Goal: Task Accomplishment & Management: Manage account settings

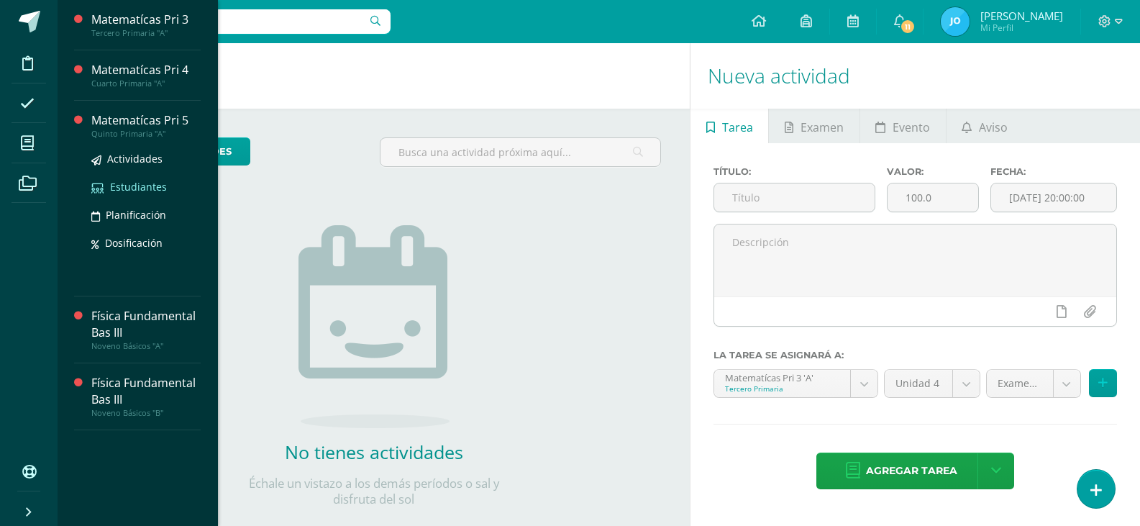
click at [136, 189] on span "Estudiantes" at bounding box center [138, 187] width 57 height 14
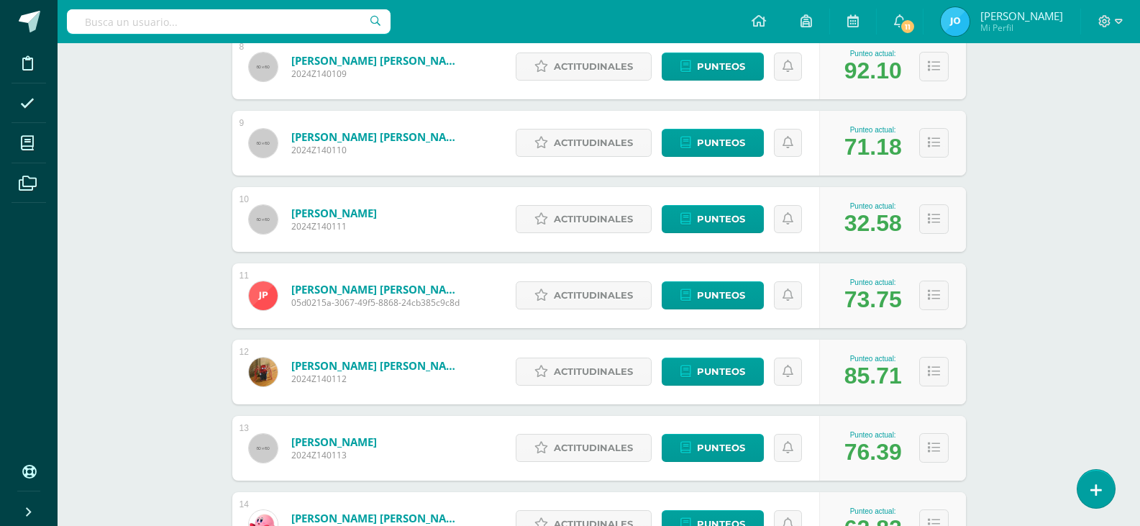
scroll to position [1060, 0]
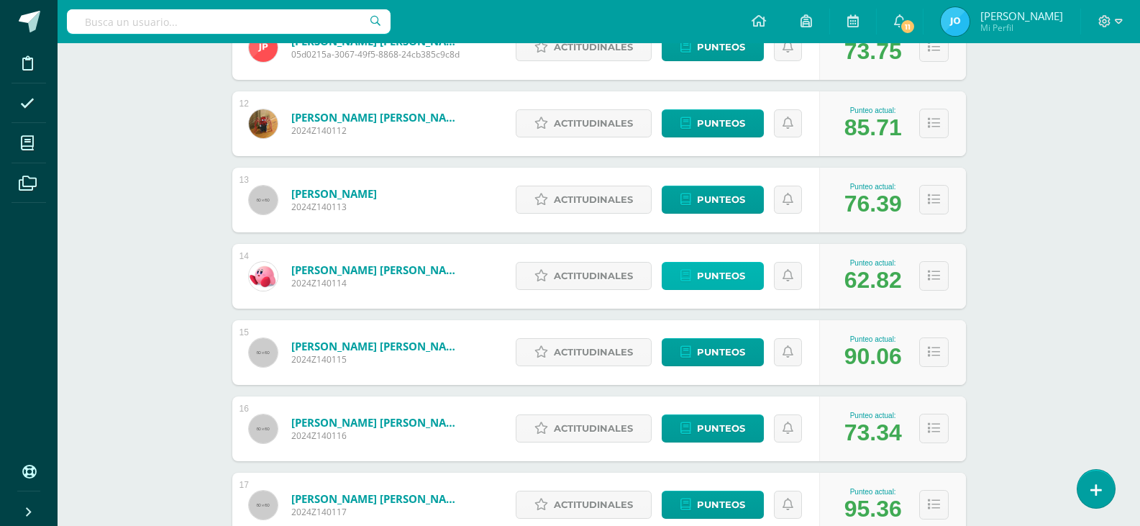
click at [715, 267] on span "Punteos" at bounding box center [721, 275] width 48 height 27
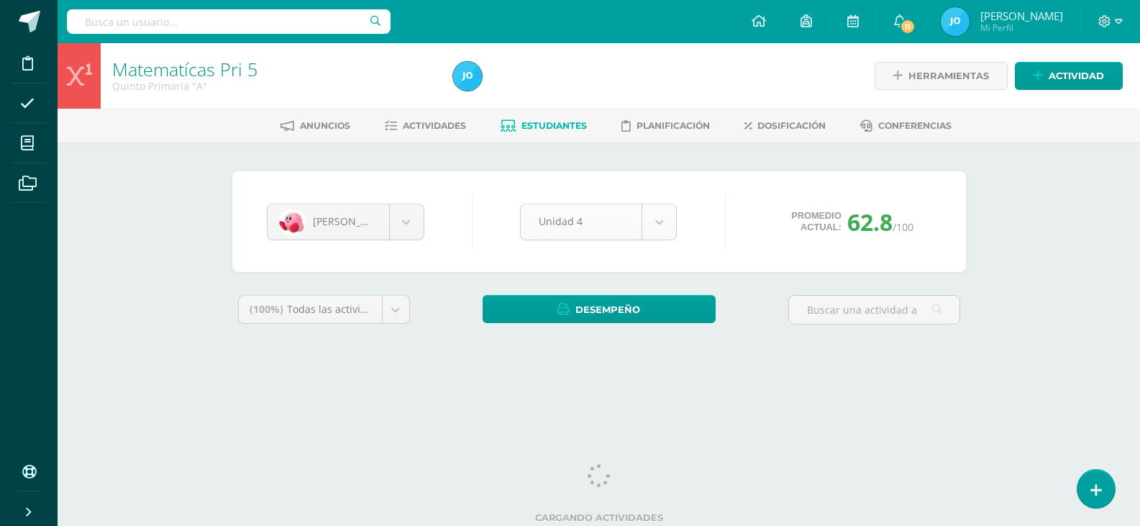
click at [672, 217] on body "Disciplina Asistencia Mis cursos Archivos Soporte Ayuda Reportar un problema Ce…" at bounding box center [570, 194] width 1140 height 388
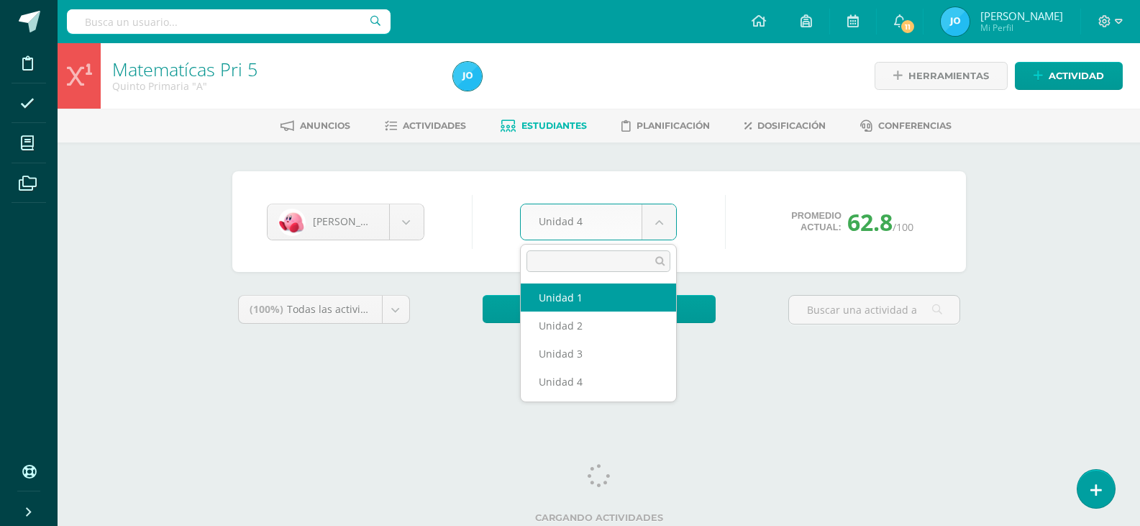
select select "Unidad 1"
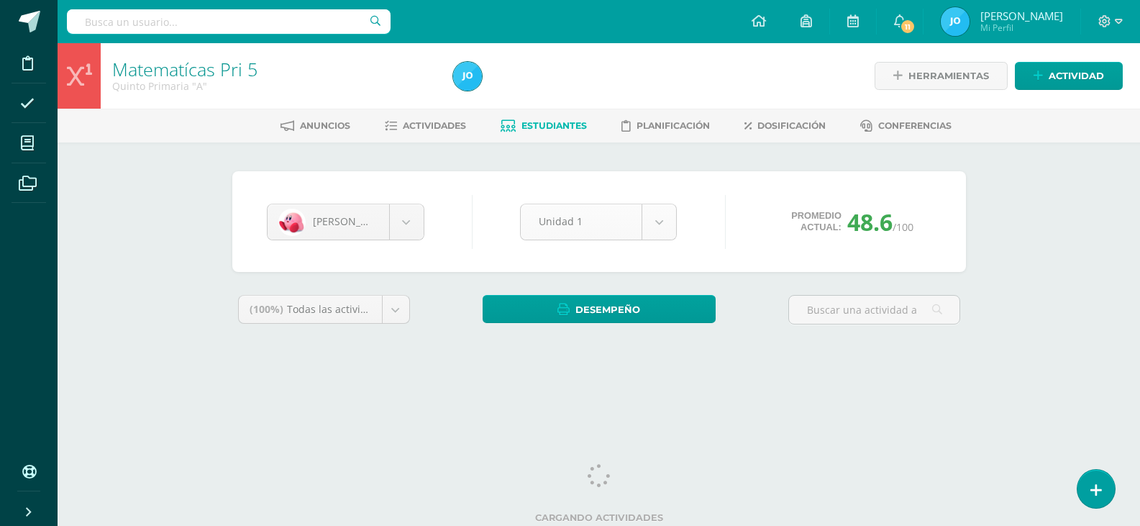
click at [659, 223] on body "Disciplina Asistencia Mis cursos Archivos Soporte Ayuda Reportar un problema Ce…" at bounding box center [570, 194] width 1140 height 388
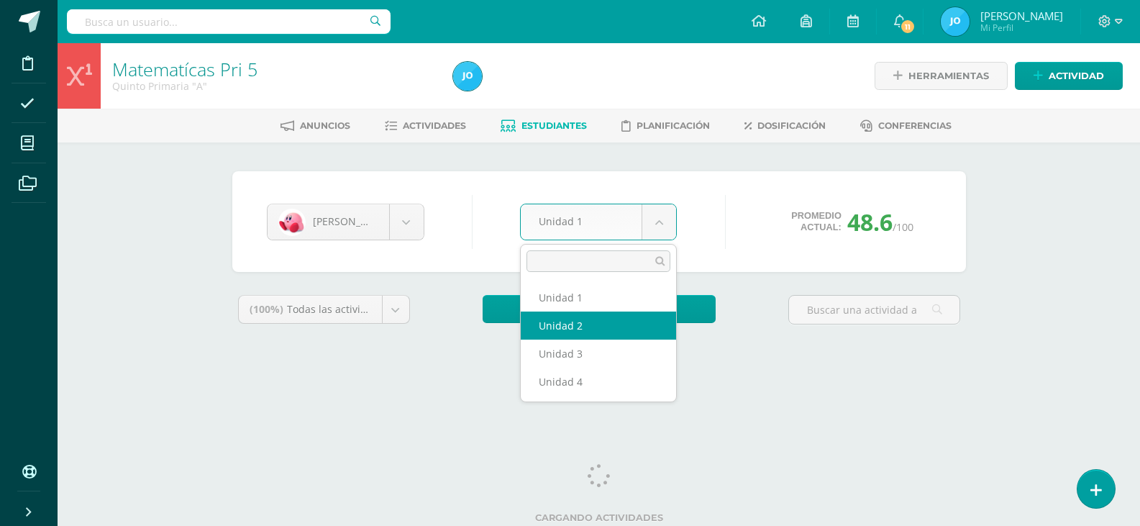
select select "Unidad 2"
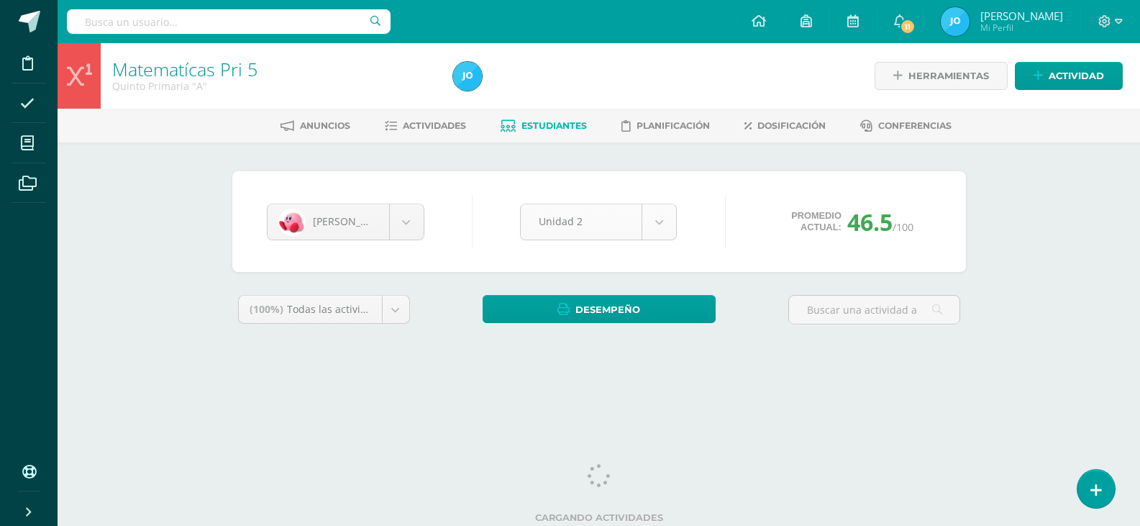
click at [652, 221] on body "Disciplina Asistencia Mis cursos Archivos Soporte Ayuda Reportar un problema Ce…" at bounding box center [570, 194] width 1140 height 388
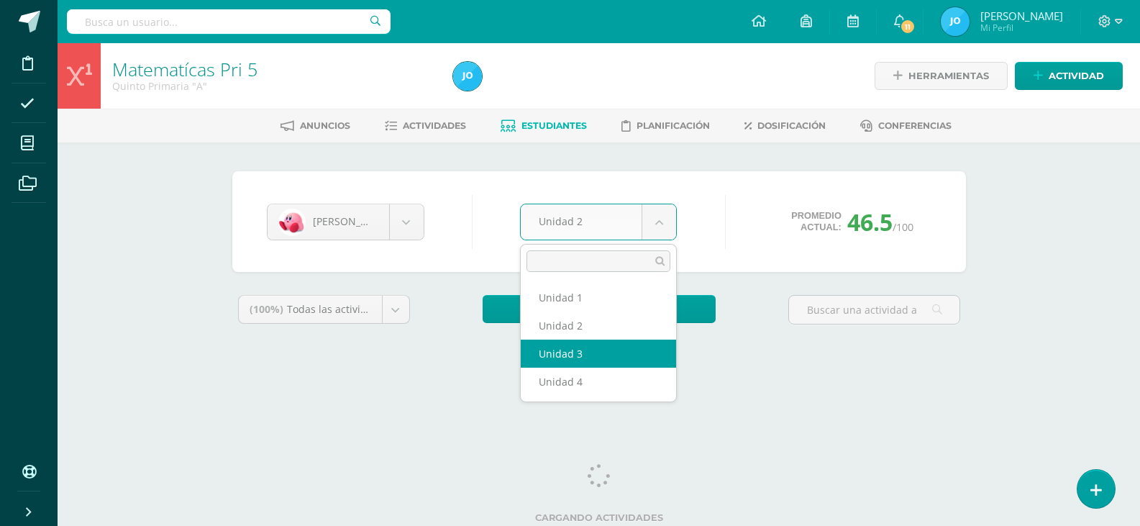
select select "Unidad 3"
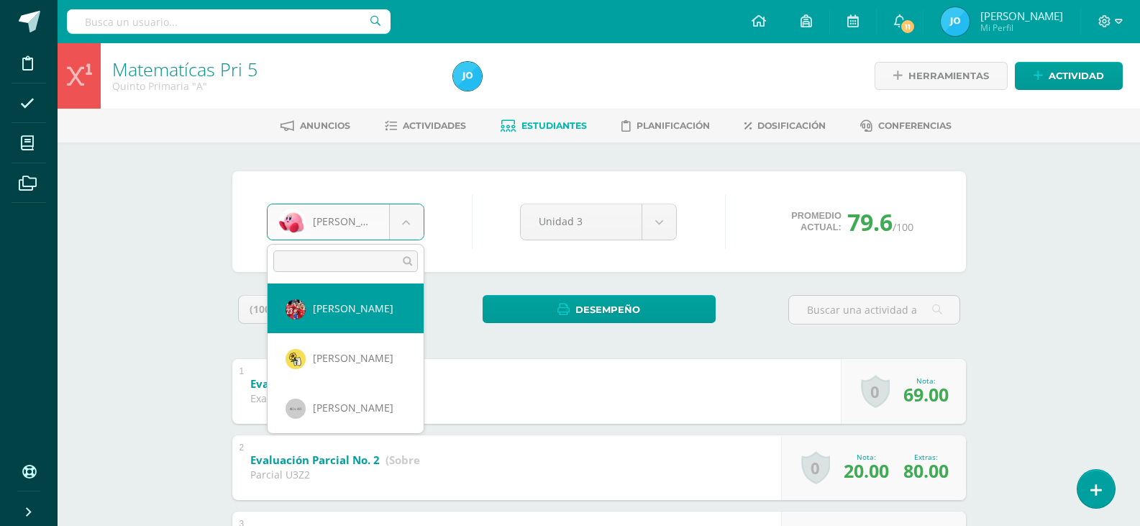
select select "330"
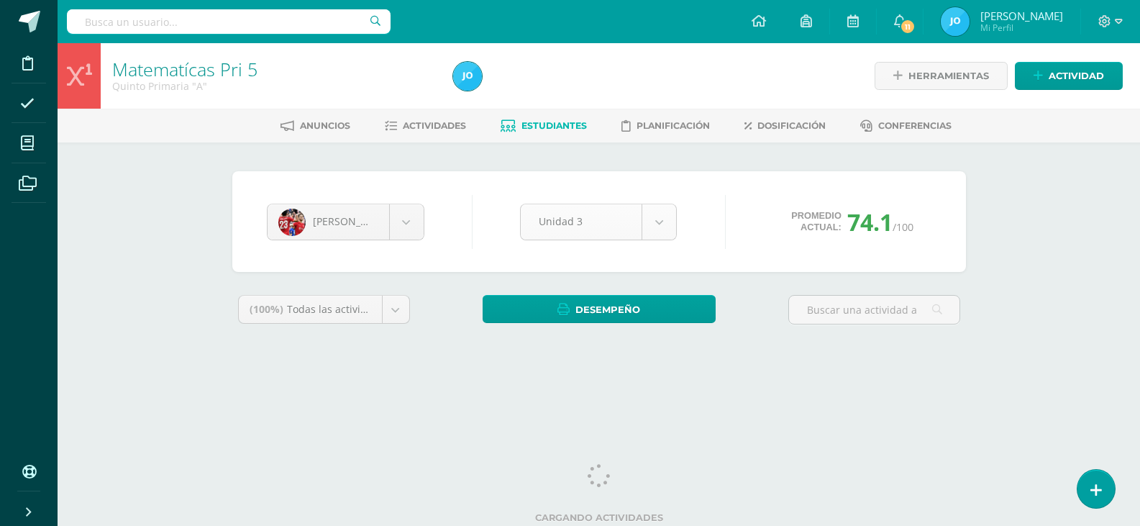
click at [648, 234] on body "Disciplina Asistencia Mis cursos Archivos Soporte Ayuda Reportar un problema Ce…" at bounding box center [570, 194] width 1140 height 388
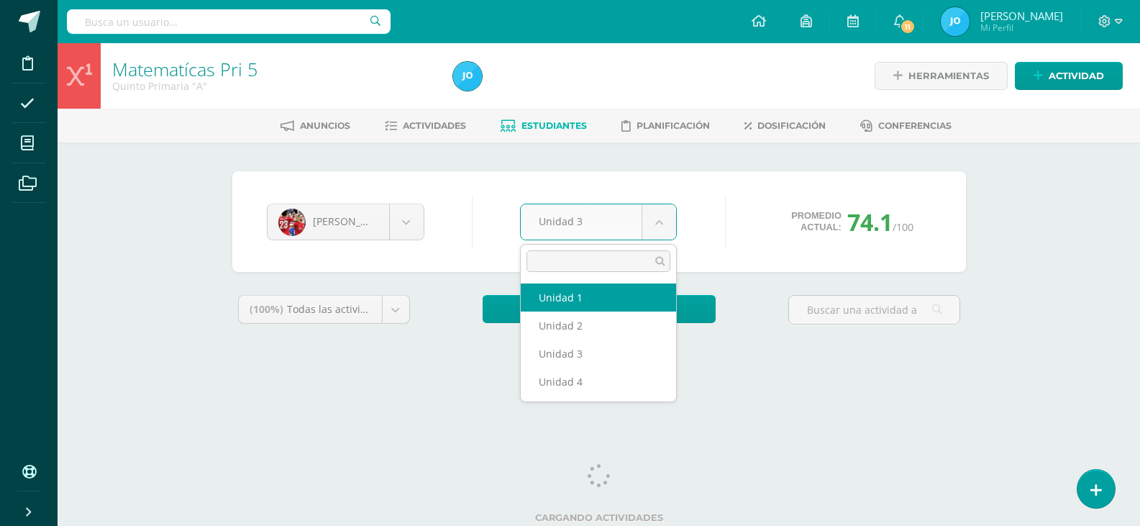
select select "Unidad 1"
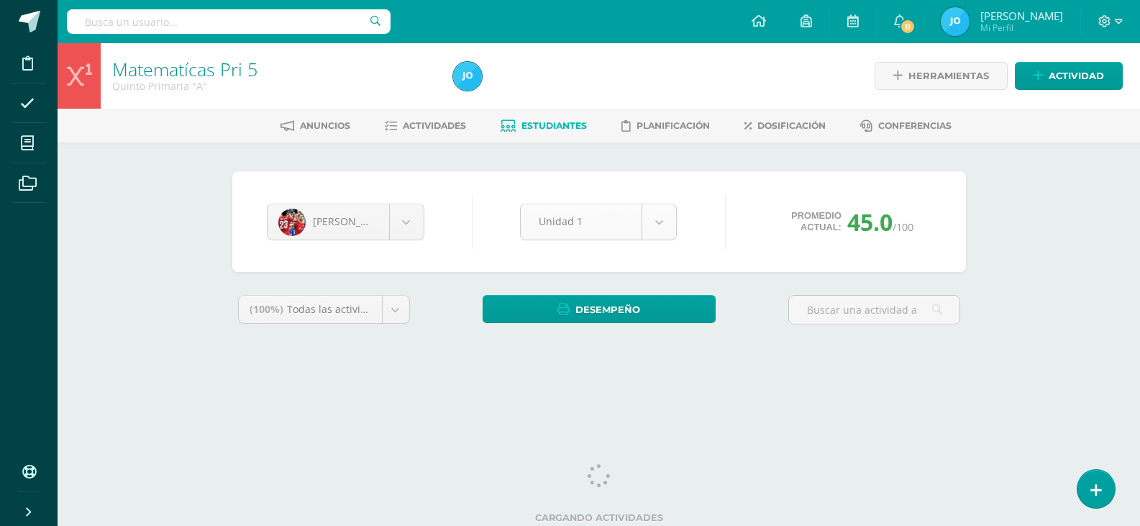
click at [653, 225] on body "Disciplina Asistencia Mis cursos Archivos Soporte Ayuda Reportar un problema Ce…" at bounding box center [570, 194] width 1140 height 388
select select "Unidad 2"
click at [674, 221] on body "Disciplina Asistencia Mis cursos Archivos Soporte Ayuda Reportar un problema Ce…" at bounding box center [570, 194] width 1140 height 388
select select "Unidad 4"
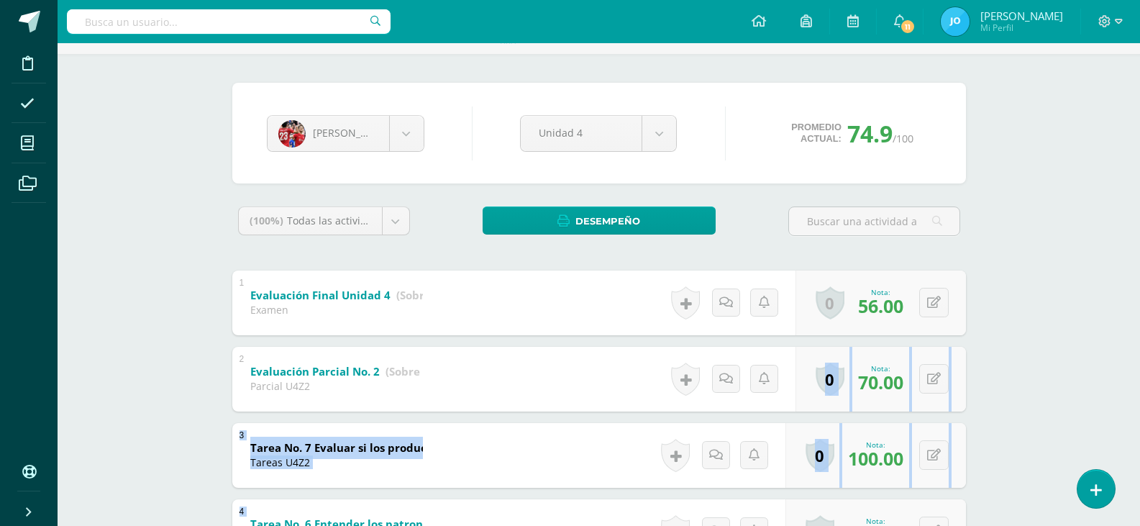
click at [1054, 444] on div "Matematícas Pri 5 Quinto Primaria "A" Herramientas Detalle de asistencias Activ…" at bounding box center [599, 533] width 1082 height 1157
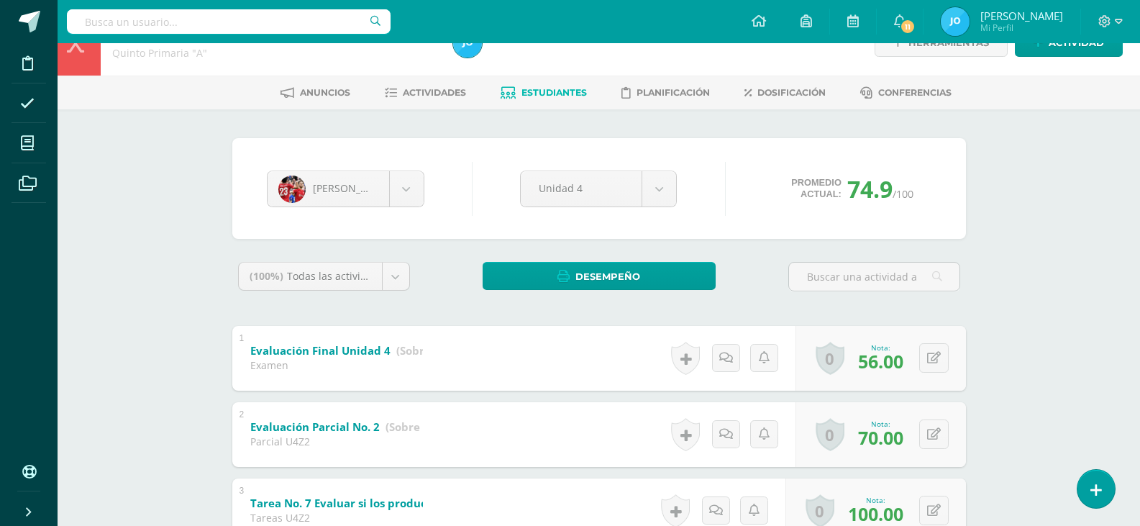
scroll to position [0, 0]
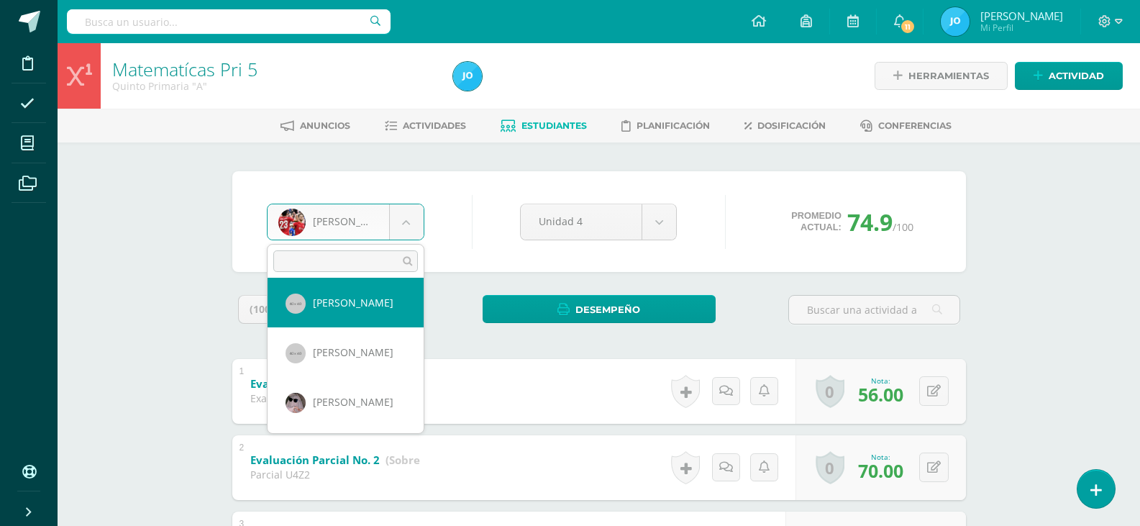
scroll to position [700, 0]
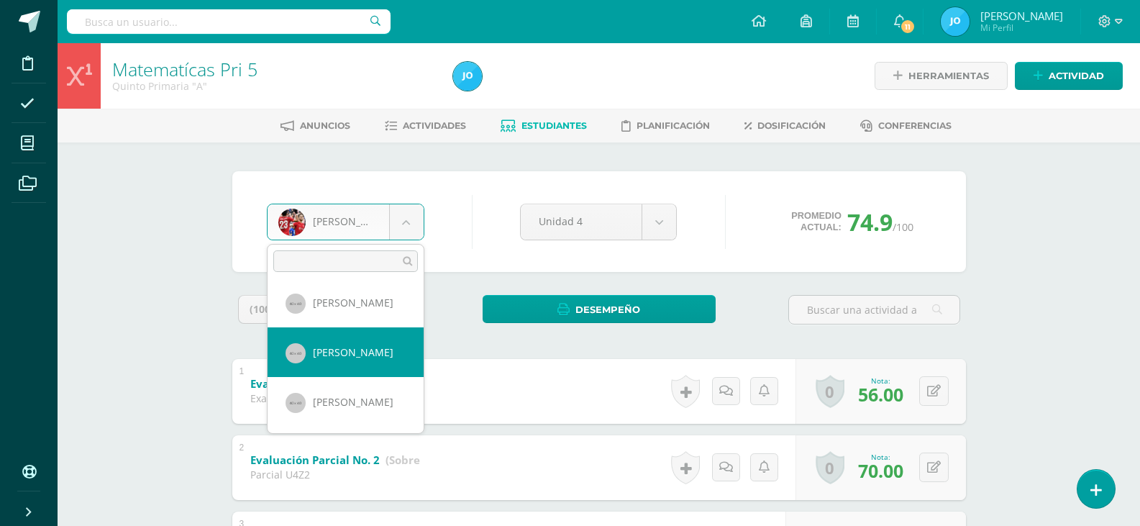
select select "135"
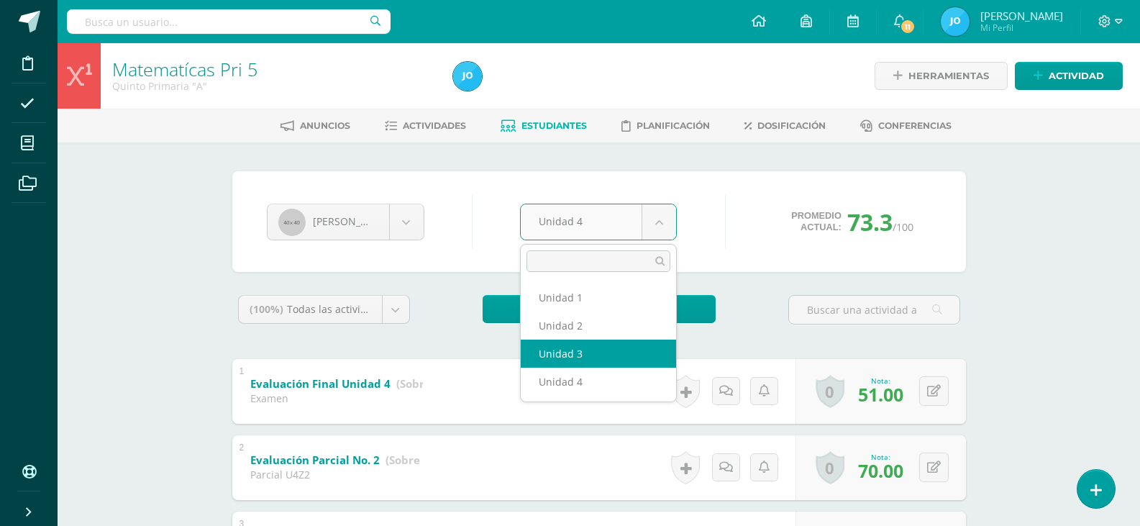
select select "Unidad 3"
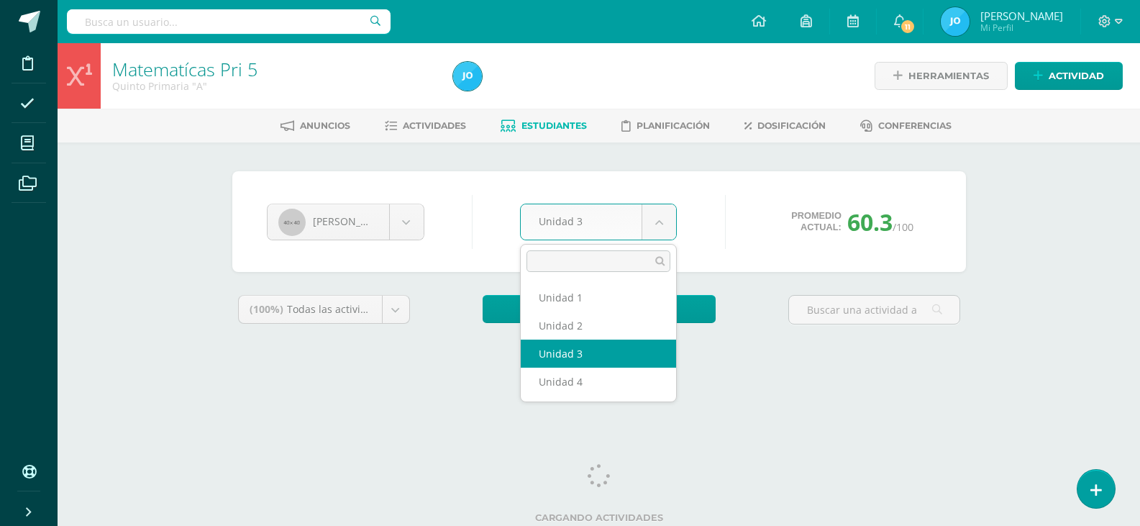
click at [650, 227] on body "Disciplina Asistencia Mis cursos Archivos Soporte Ayuda Reportar un problema Ce…" at bounding box center [570, 194] width 1140 height 388
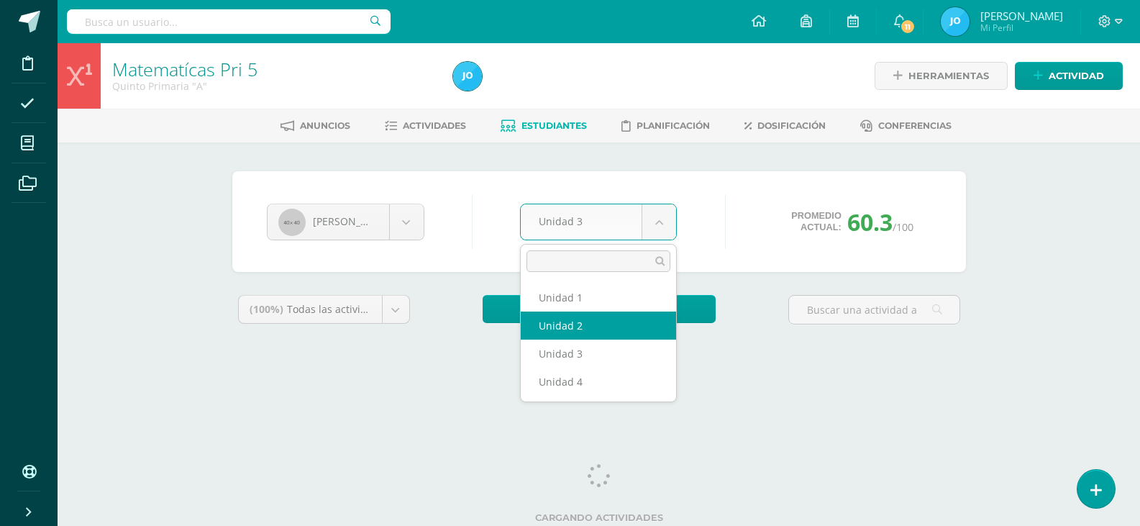
select select "Unidad 2"
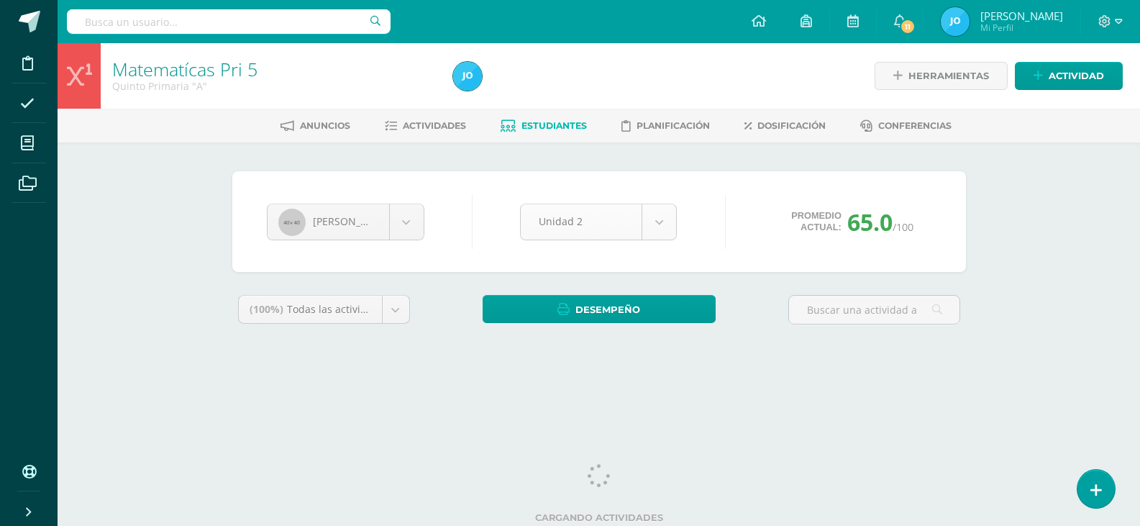
click at [654, 221] on body "Disciplina Asistencia Mis cursos Archivos Soporte Ayuda Reportar un problema Ce…" at bounding box center [570, 194] width 1140 height 388
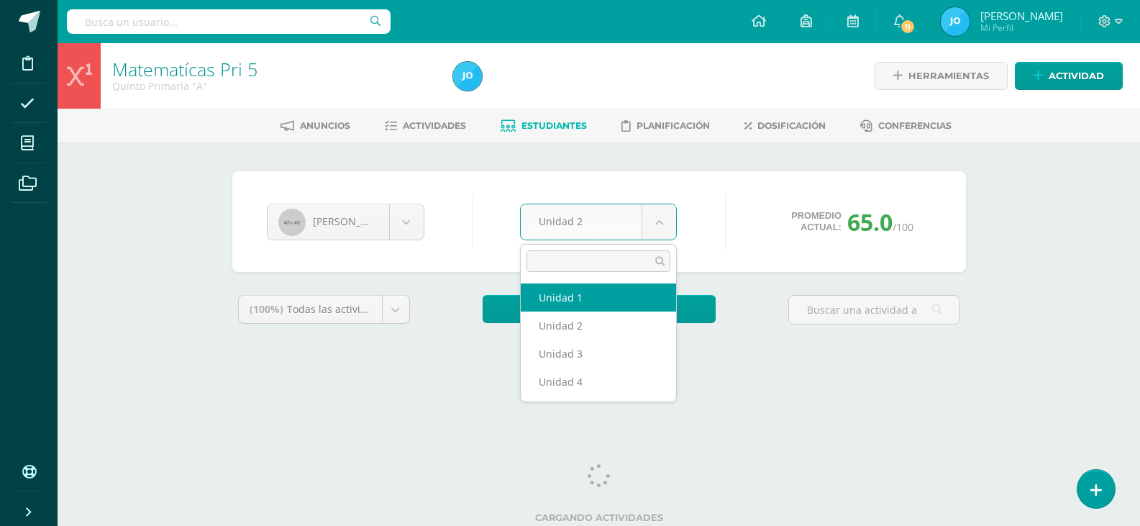
select select "Unidad 1"
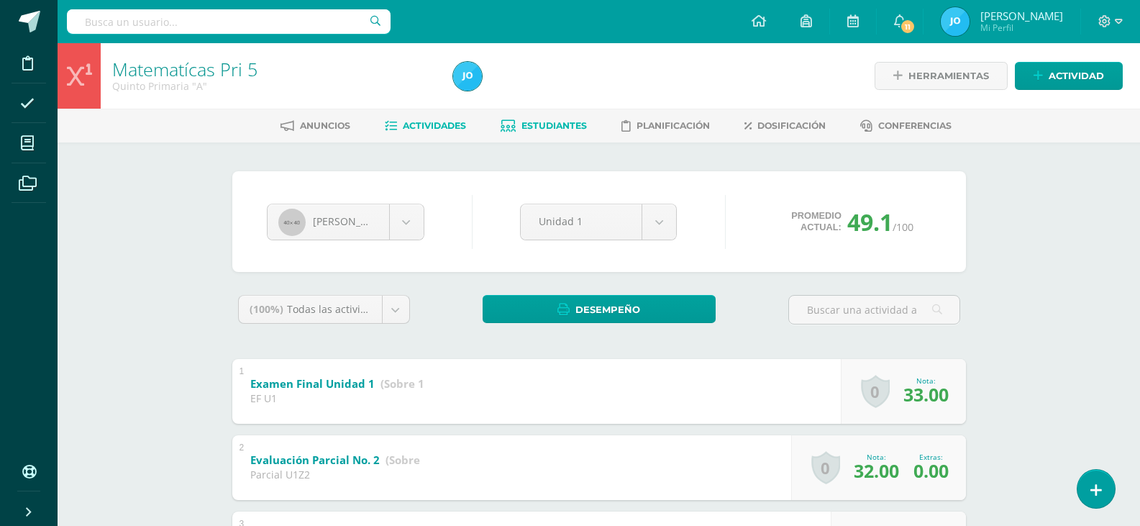
click at [395, 120] on link "Actividades" at bounding box center [425, 125] width 81 height 23
